Goal: Task Accomplishment & Management: Manage account settings

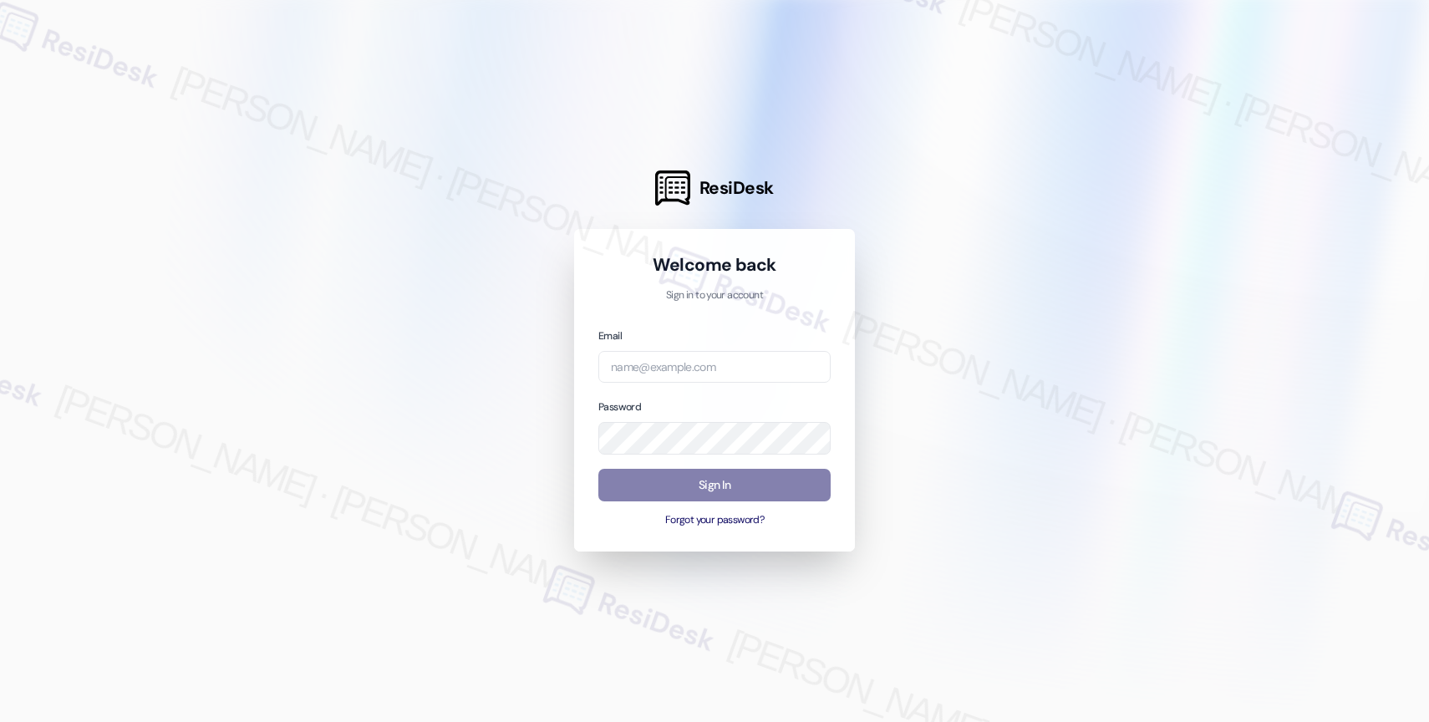
click at [1273, 62] on div at bounding box center [714, 361] width 1429 height 722
click at [654, 367] on input "email" at bounding box center [714, 367] width 232 height 33
paste input "automated-surveys-american_landmark-[PERSON_NAME].[PERSON_NAME]@american_[DOMAI…"
type input "automated-surveys-american_landmark-[PERSON_NAME].[PERSON_NAME]@american_[DOMAI…"
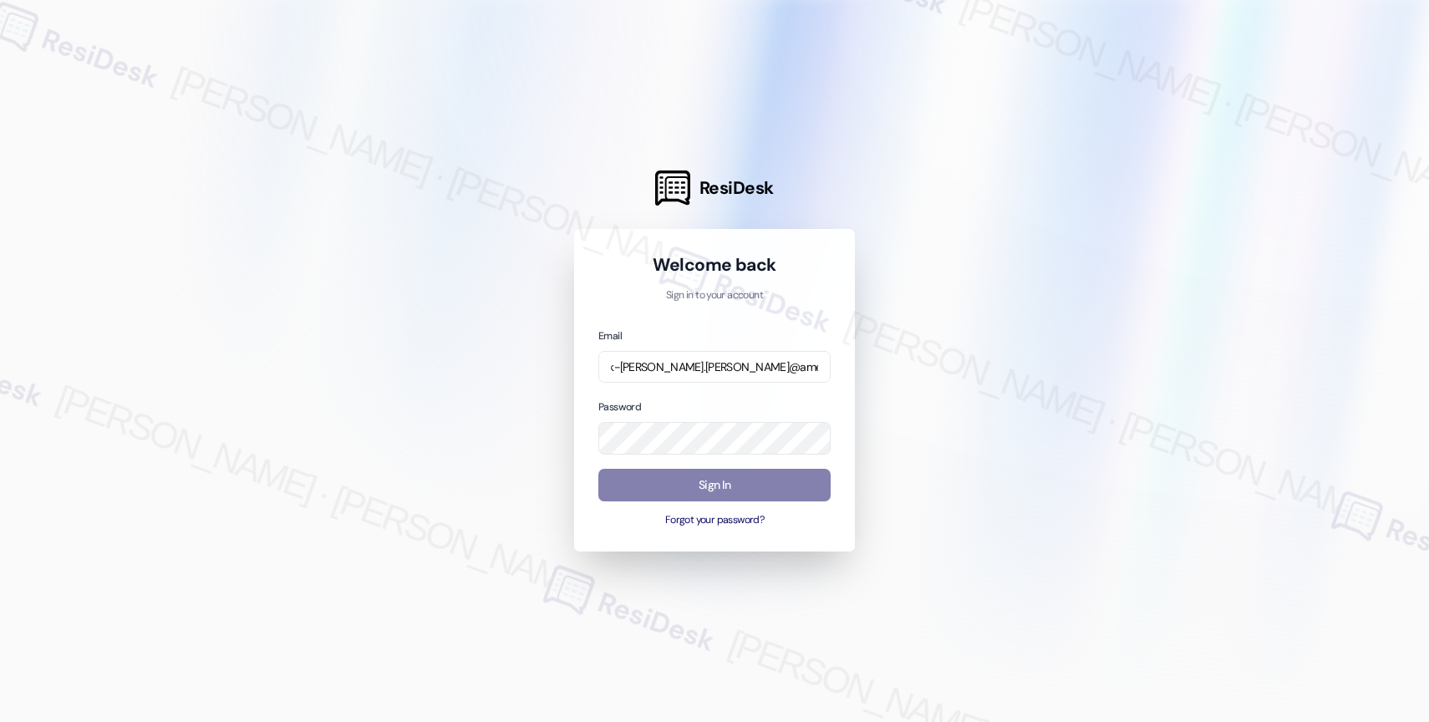
click at [888, 354] on div at bounding box center [714, 361] width 1429 height 722
click at [1020, 365] on div at bounding box center [714, 361] width 1429 height 722
click at [669, 483] on button "Sign In" at bounding box center [714, 485] width 232 height 33
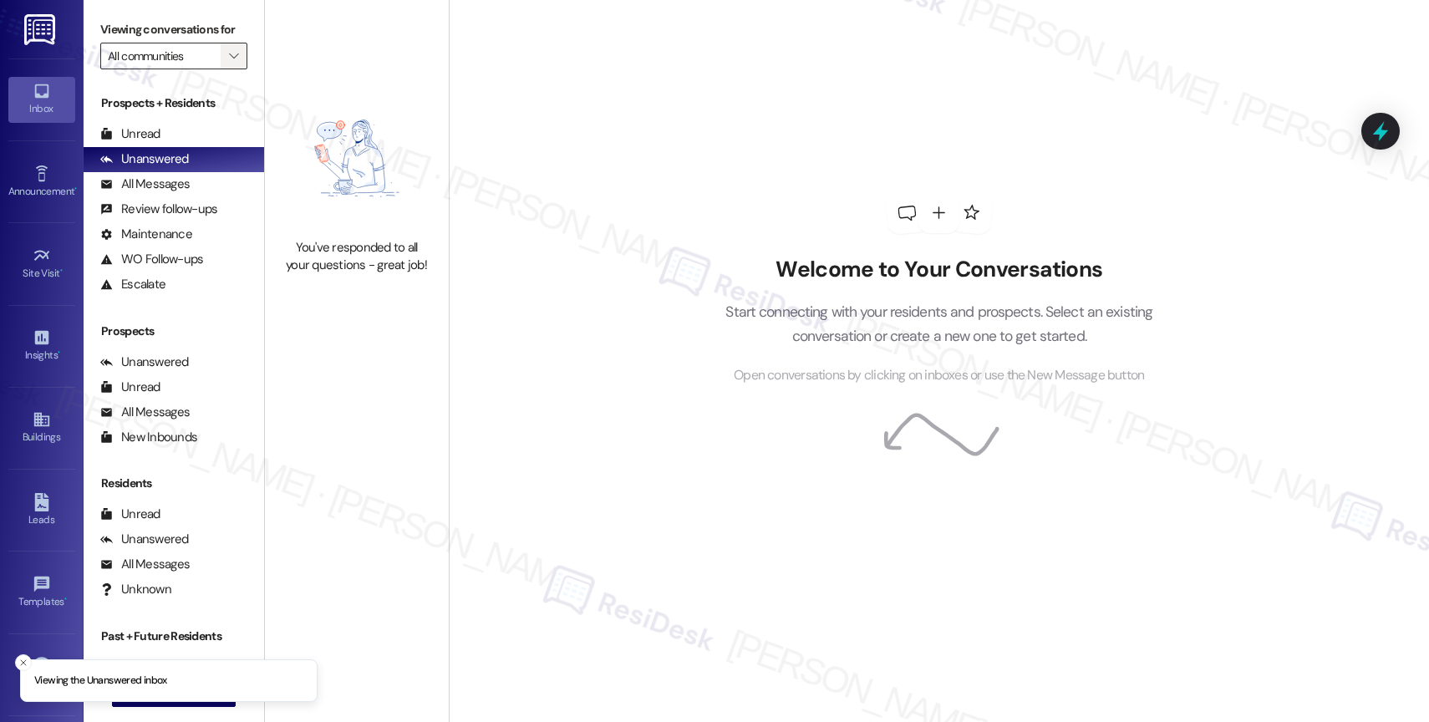
click at [229, 63] on icon "" at bounding box center [233, 55] width 9 height 13
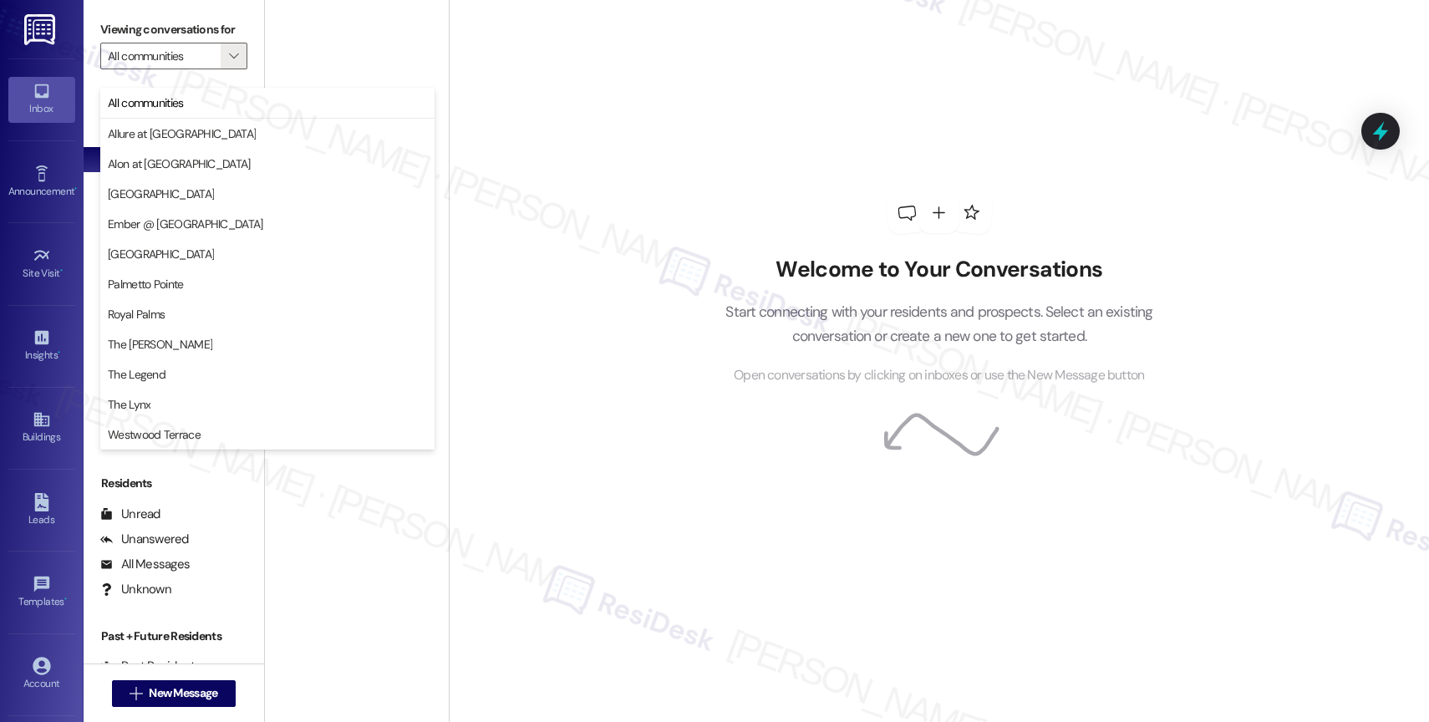
click at [723, 186] on div "Welcome to Your Conversations Start connecting with your residents and prospect…" at bounding box center [939, 289] width 501 height 578
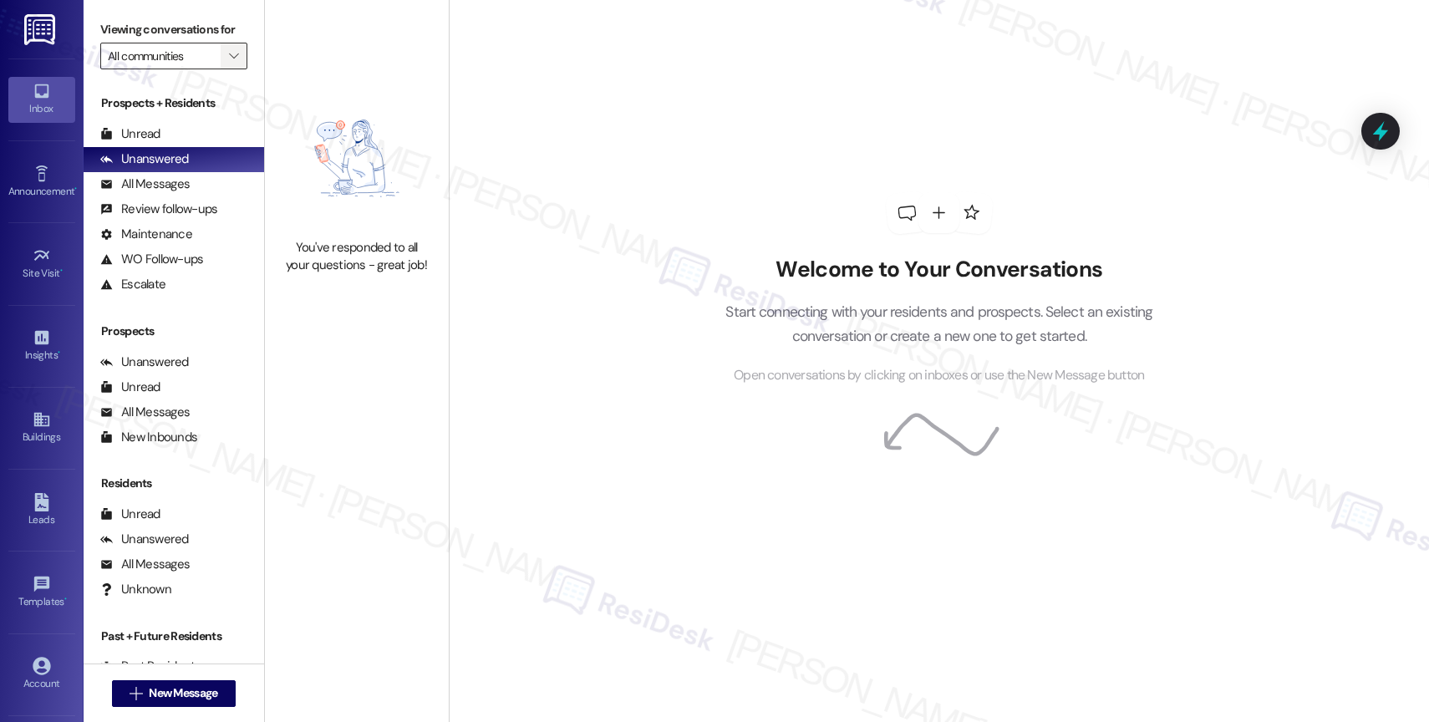
click at [226, 64] on span "" at bounding box center [234, 56] width 16 height 27
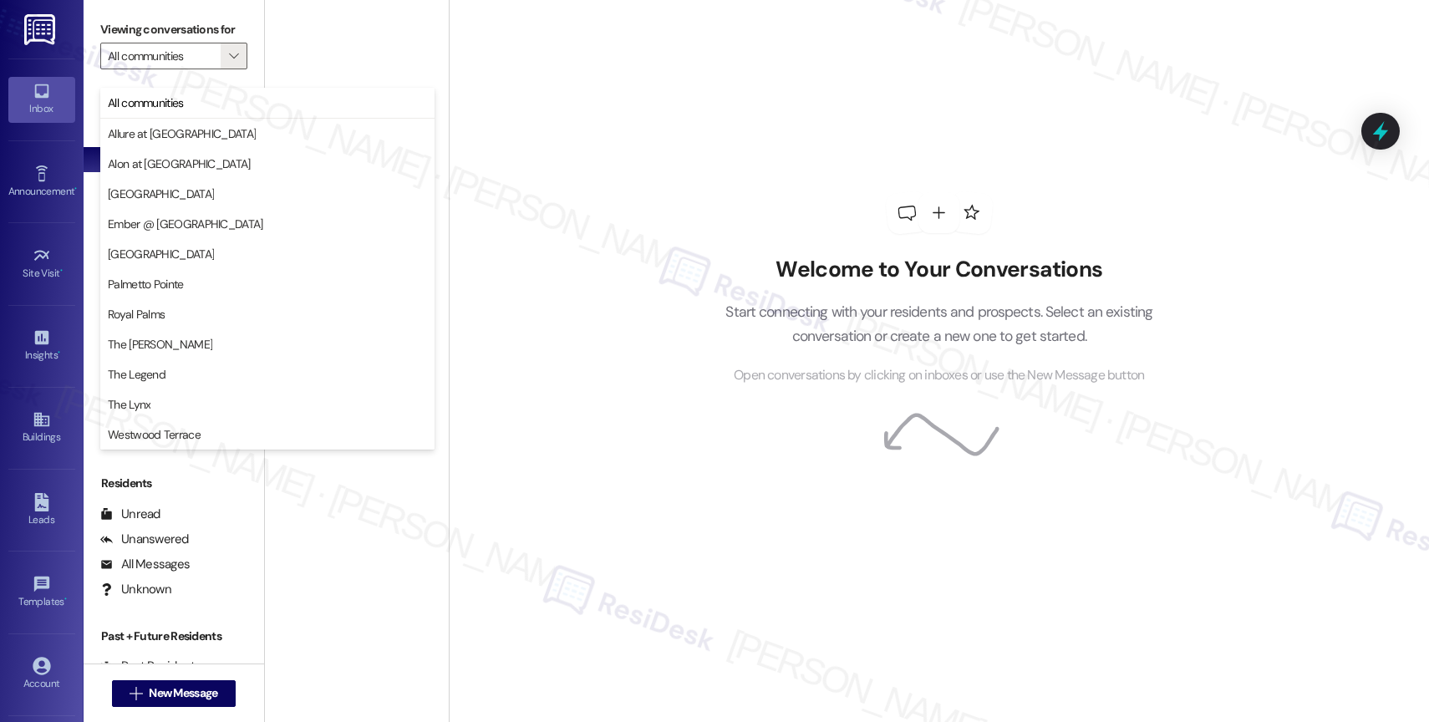
click at [628, 187] on div "Welcome to Your Conversations Start connecting with your residents and prospect…" at bounding box center [939, 361] width 980 height 722
